Goal: Contribute content: Contribute content

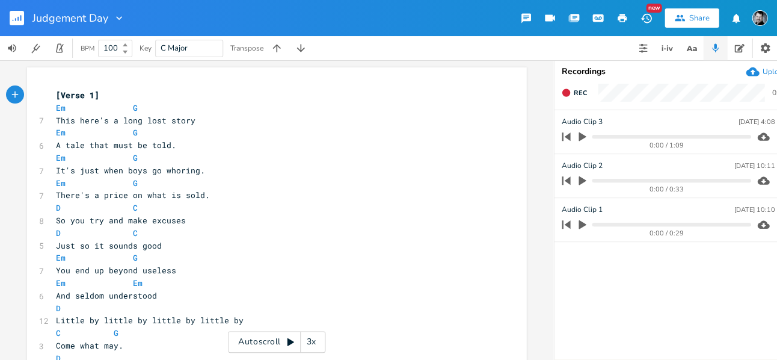
click at [582, 137] on icon "button" at bounding box center [582, 136] width 7 height 9
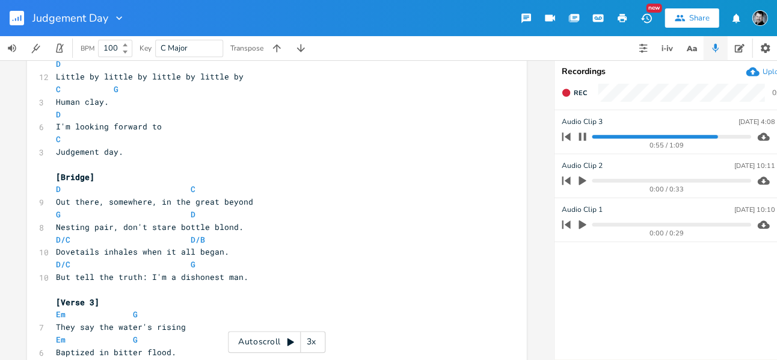
scroll to position [743, 0]
click at [580, 182] on icon "button" at bounding box center [582, 180] width 7 height 9
click at [563, 136] on icon "button" at bounding box center [566, 136] width 8 height 8
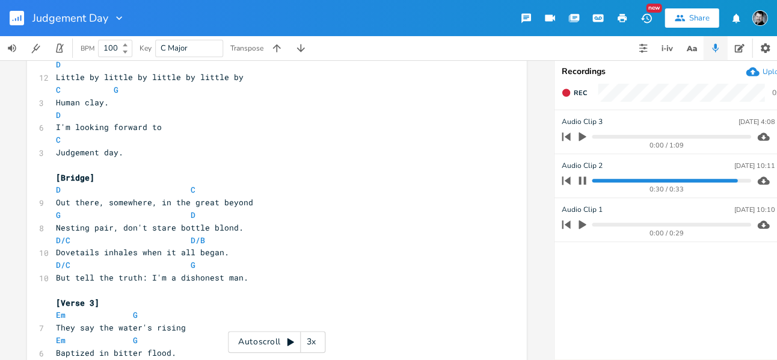
click at [580, 181] on icon "button" at bounding box center [582, 180] width 7 height 8
click at [568, 181] on icon "button" at bounding box center [566, 180] width 8 height 8
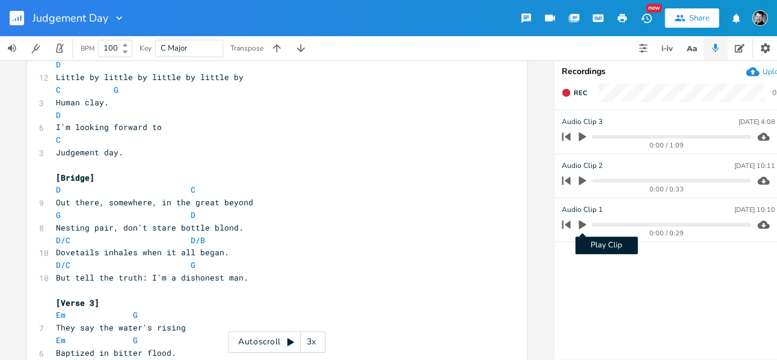
click at [582, 221] on icon "button" at bounding box center [582, 224] width 7 height 9
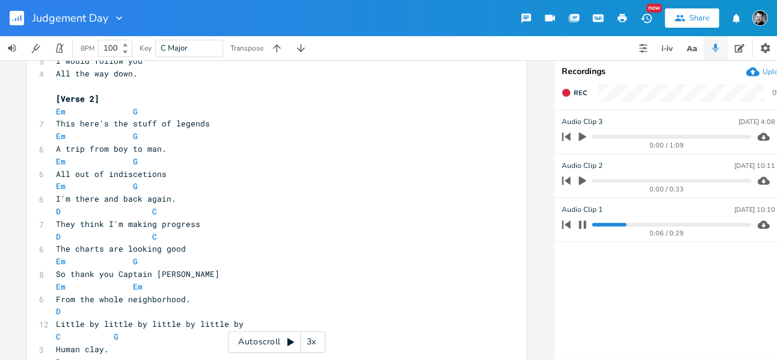
scroll to position [498, 0]
click at [132, 175] on span "All out of indiscetions" at bounding box center [111, 172] width 111 height 11
type textarea "r"
click at [173, 174] on pre "All out of indiscretions" at bounding box center [271, 173] width 434 height 13
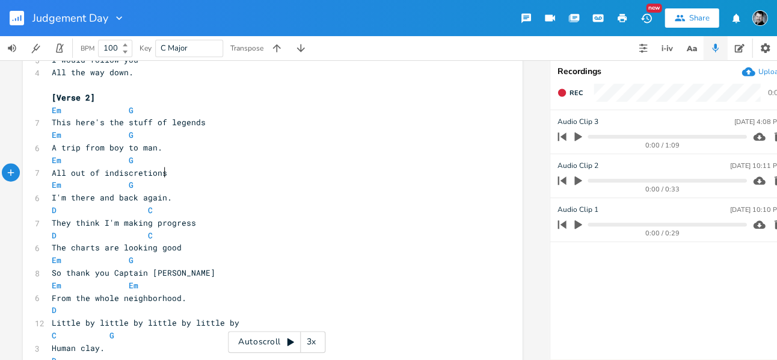
scroll to position [0, 5]
click at [561, 224] on icon "button" at bounding box center [561, 224] width 8 height 8
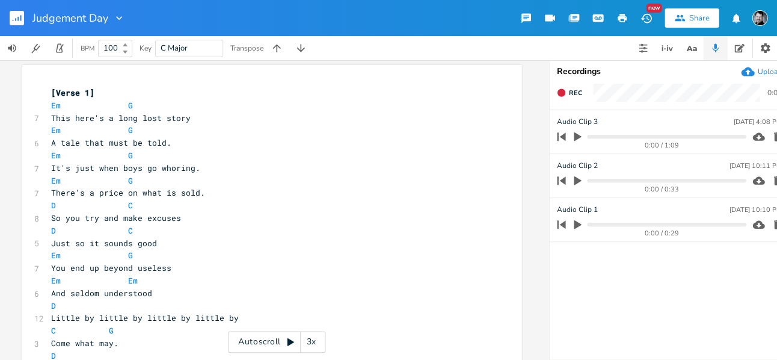
scroll to position [2, 0]
click at [200, 113] on pre "This here's a long lost story" at bounding box center [266, 118] width 434 height 13
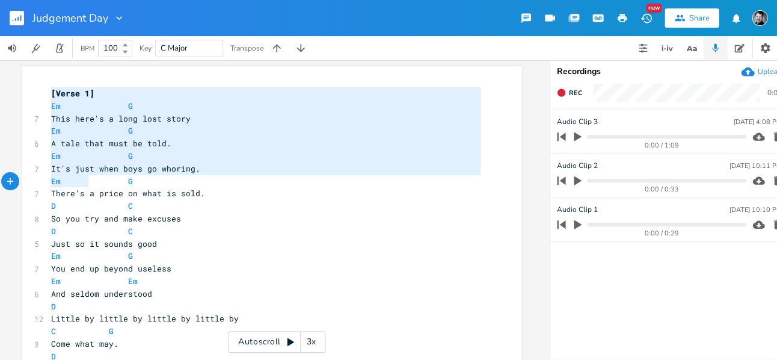
type textarea "[Verse 1] Em G This here's a long lost story Em G A tale that must be told. Em …"
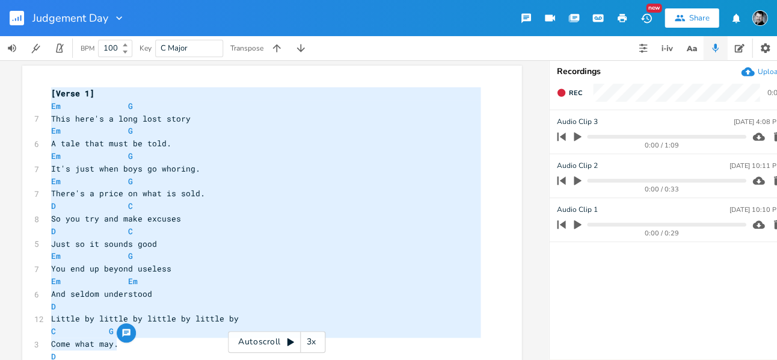
drag, startPoint x: 47, startPoint y: 93, endPoint x: 206, endPoint y: 343, distance: 296.6
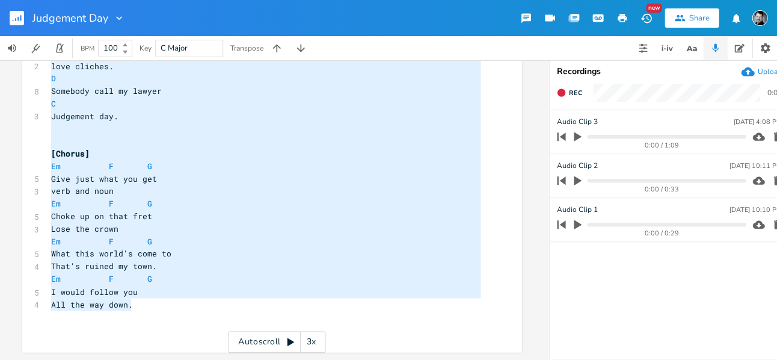
scroll to position [476, 0]
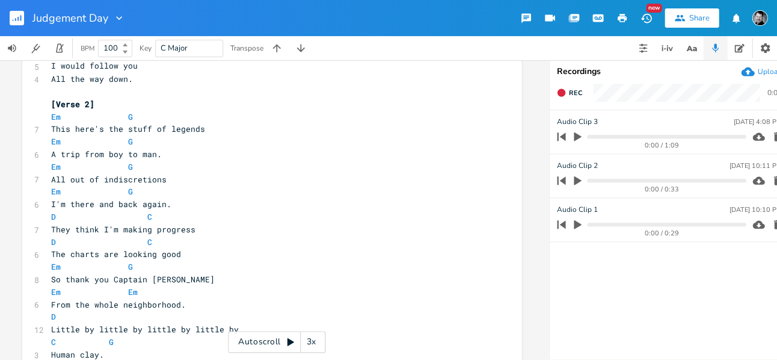
type textarea "[Verse 1] Em G This here's a long lost story Em G A tale that must be told. Em …"
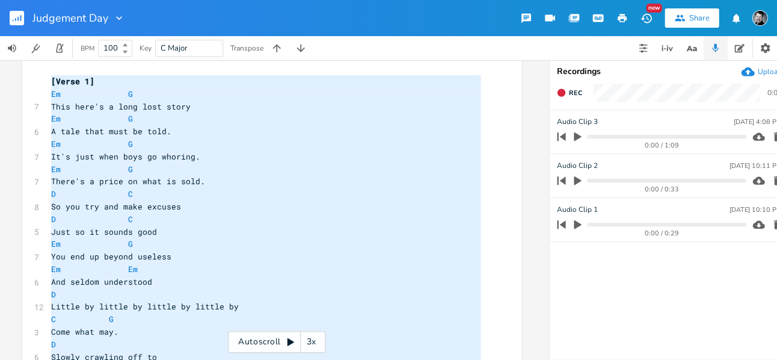
drag, startPoint x: 139, startPoint y: 298, endPoint x: 16, endPoint y: -53, distance: 372.0
click at [16, 0] on html "Judgement Day New Share BPM 100 Key C Major Transpose x [Verse 1] Em G 7 This h…" at bounding box center [388, 180] width 777 height 360
